Goal: Book appointment/travel/reservation

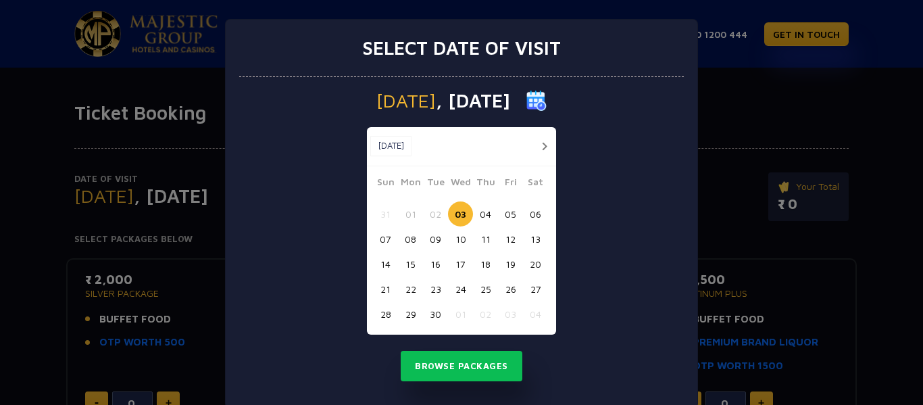
click at [531, 241] on button "13" at bounding box center [535, 238] width 25 height 25
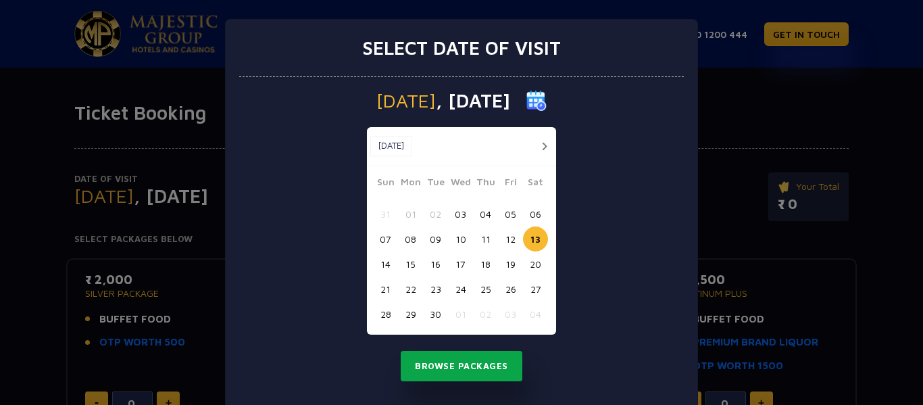
click at [462, 366] on button "Browse Packages" at bounding box center [462, 366] width 122 height 31
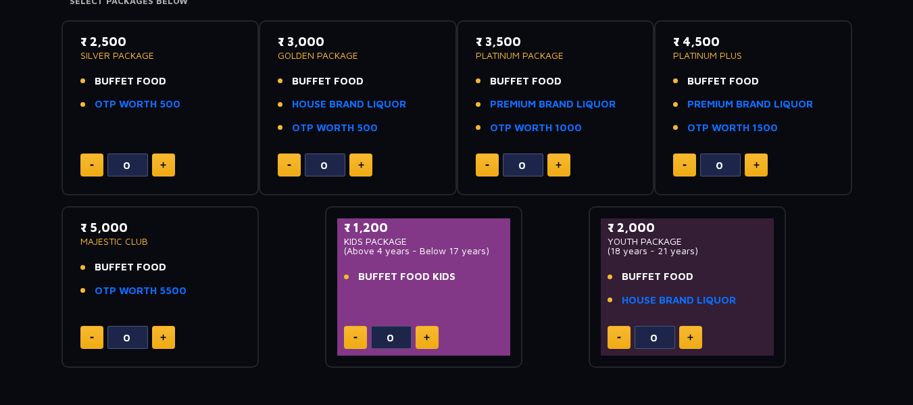
scroll to position [237, 0]
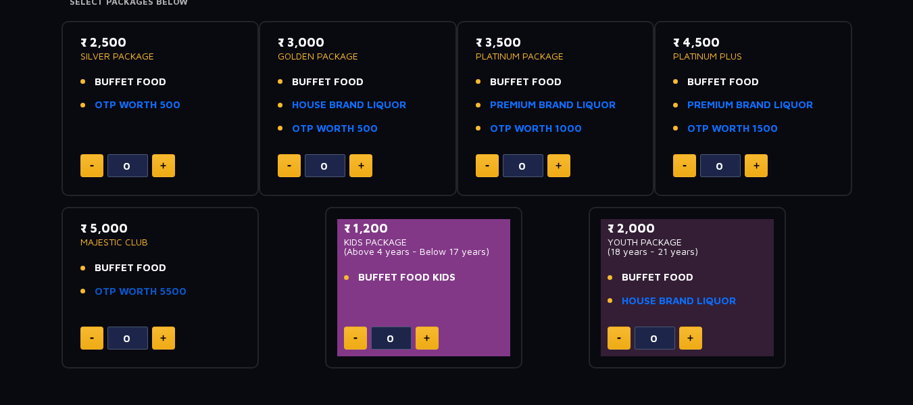
click at [133, 289] on link "OTP WORTH 5500" at bounding box center [141, 292] width 92 height 16
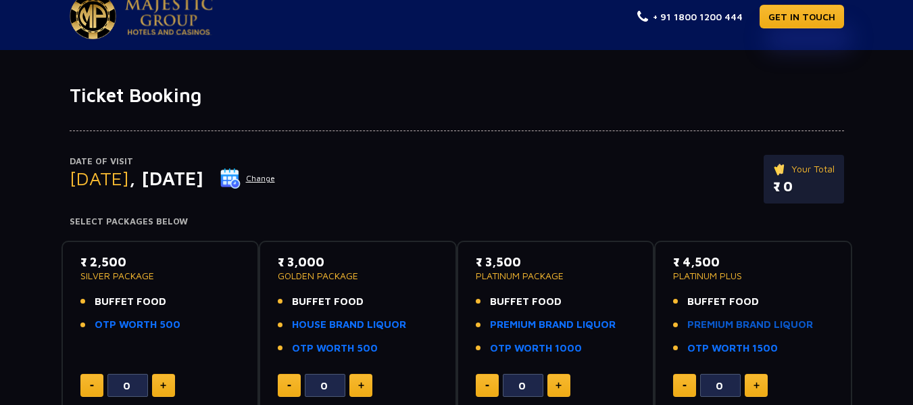
scroll to position [6, 0]
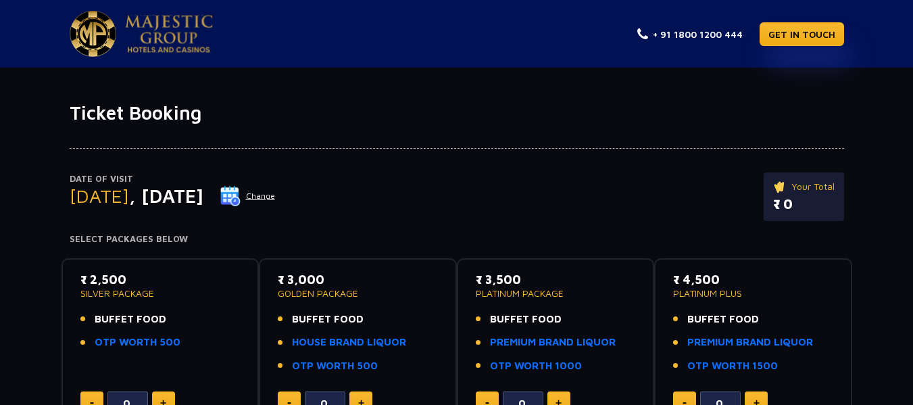
click at [87, 22] on img at bounding box center [93, 34] width 47 height 46
